Goal: Find specific page/section: Find specific page/section

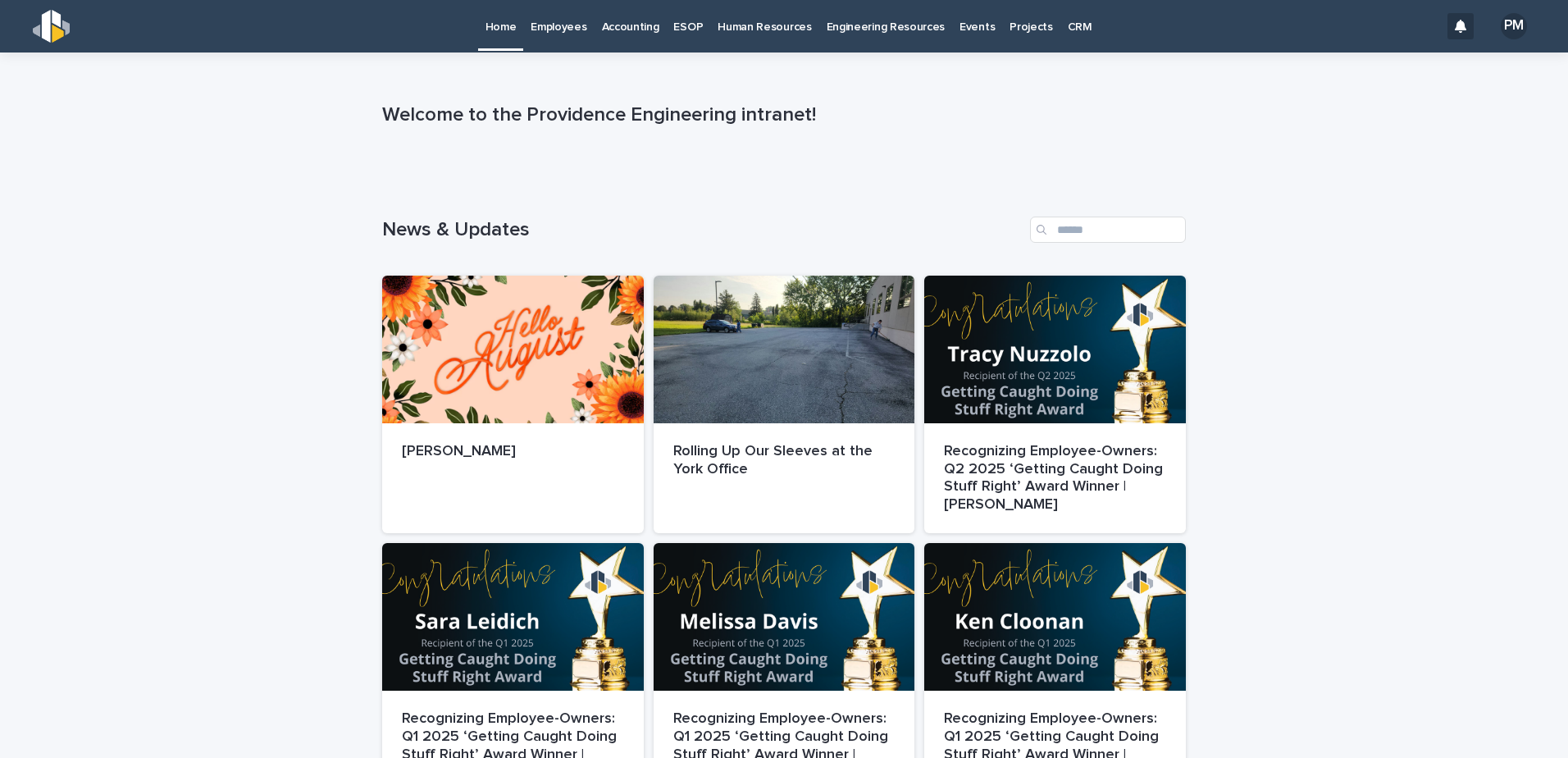
click at [552, 37] on link "Employees" at bounding box center [559, 25] width 71 height 51
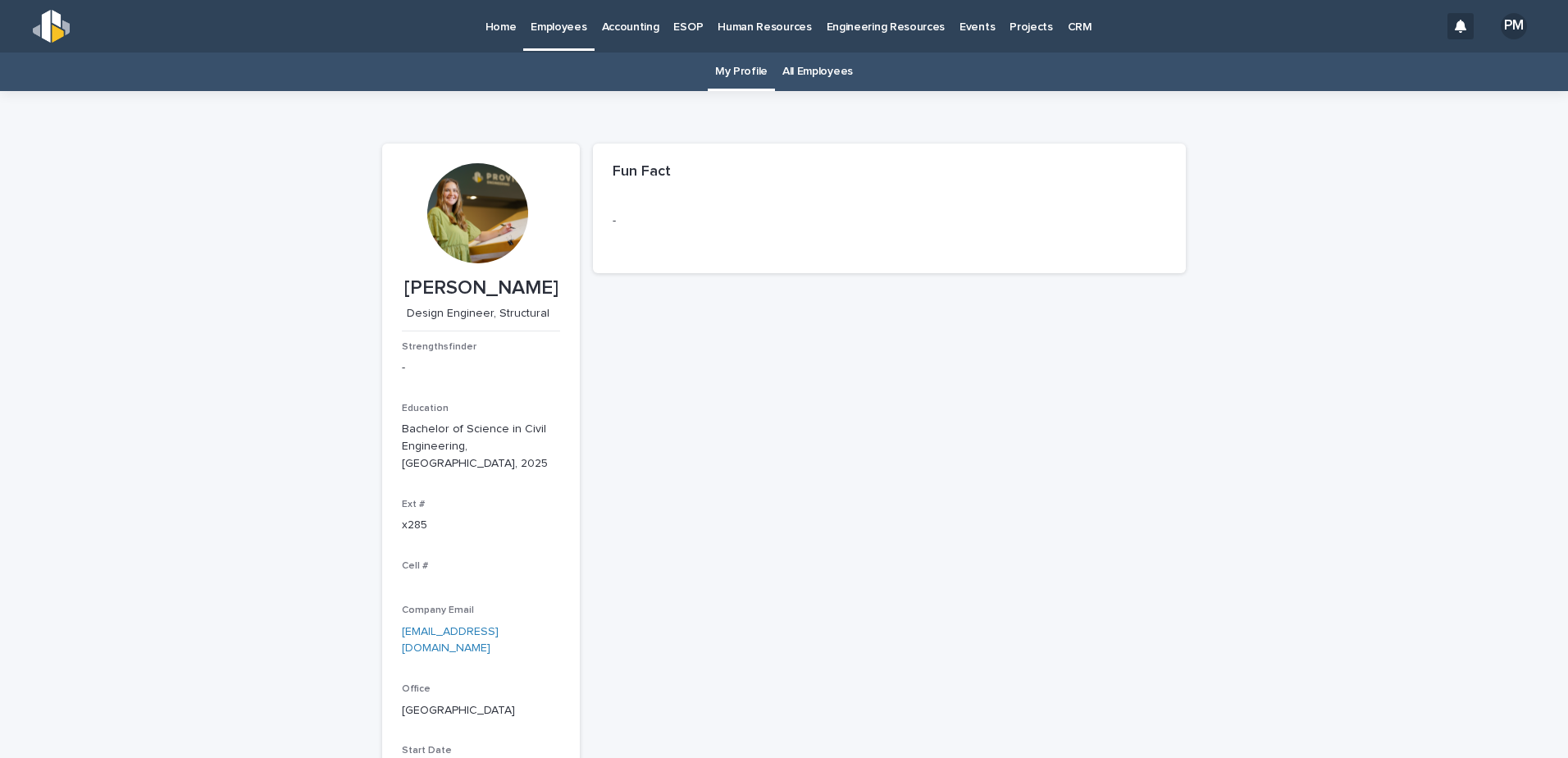
click at [809, 75] on link "All Employees" at bounding box center [817, 72] width 71 height 39
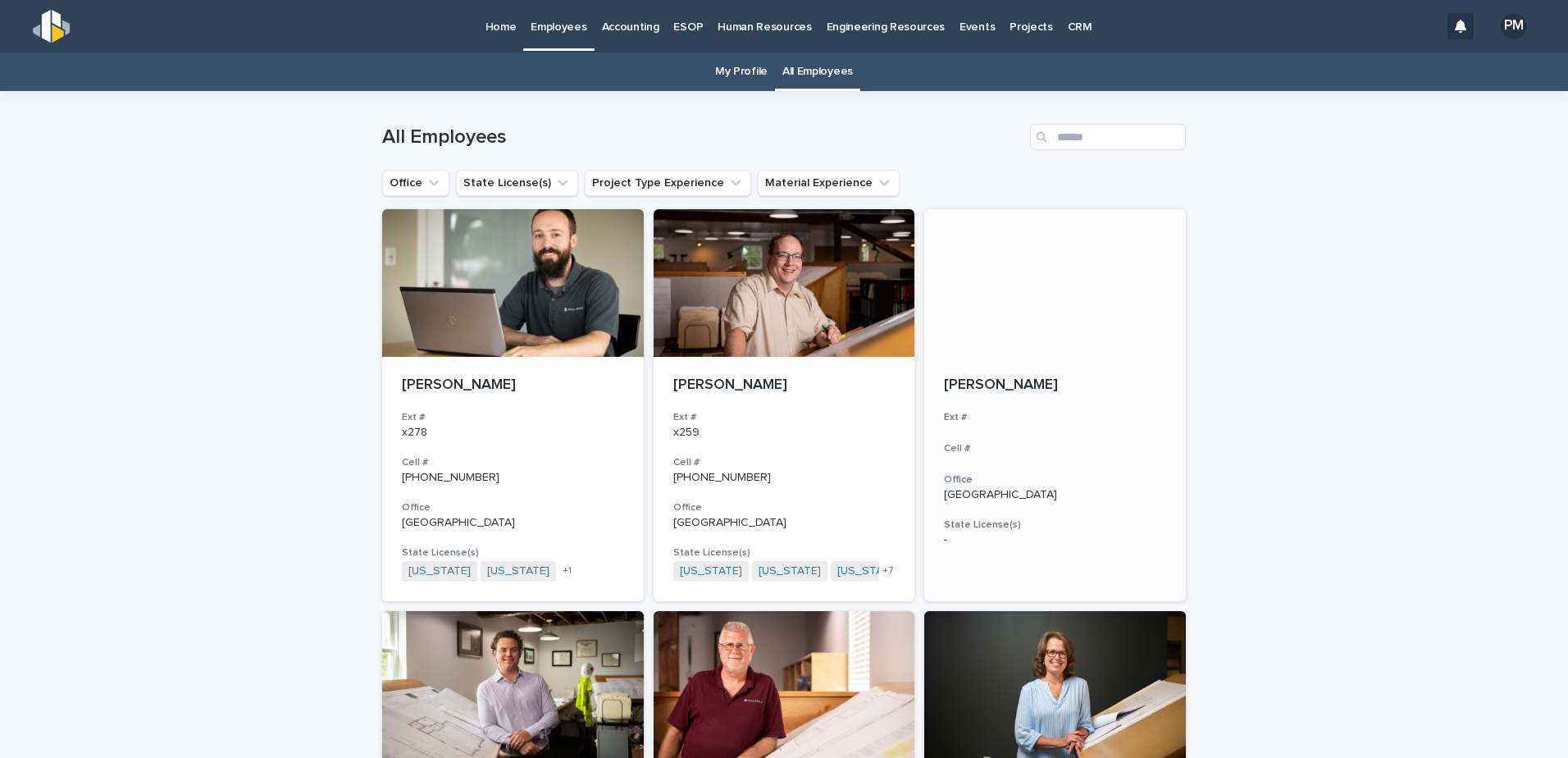
click at [1038, 387] on p "[PERSON_NAME]" at bounding box center [1055, 385] width 223 height 18
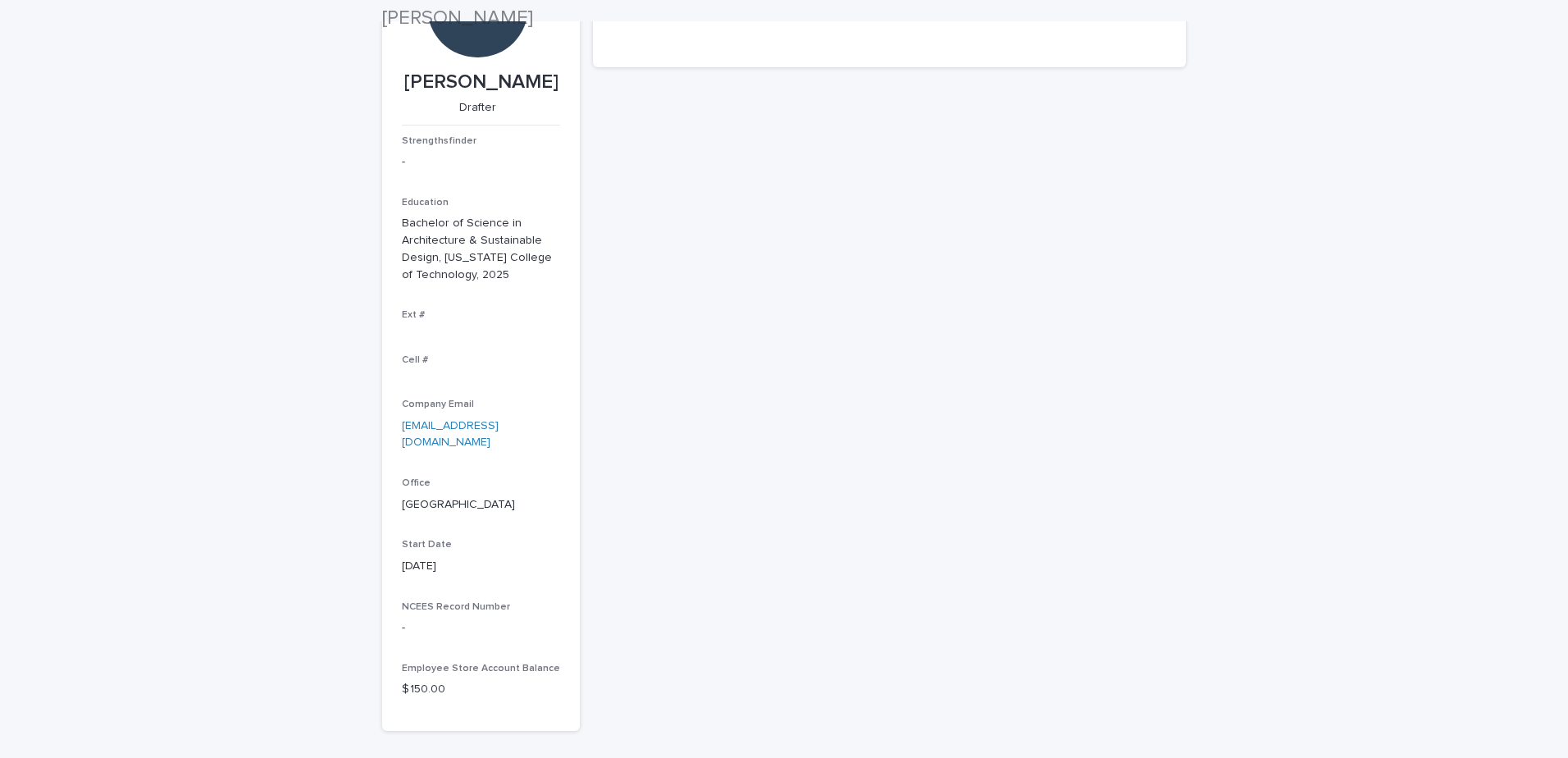
scroll to position [246, 0]
